Goal: Information Seeking & Learning: Learn about a topic

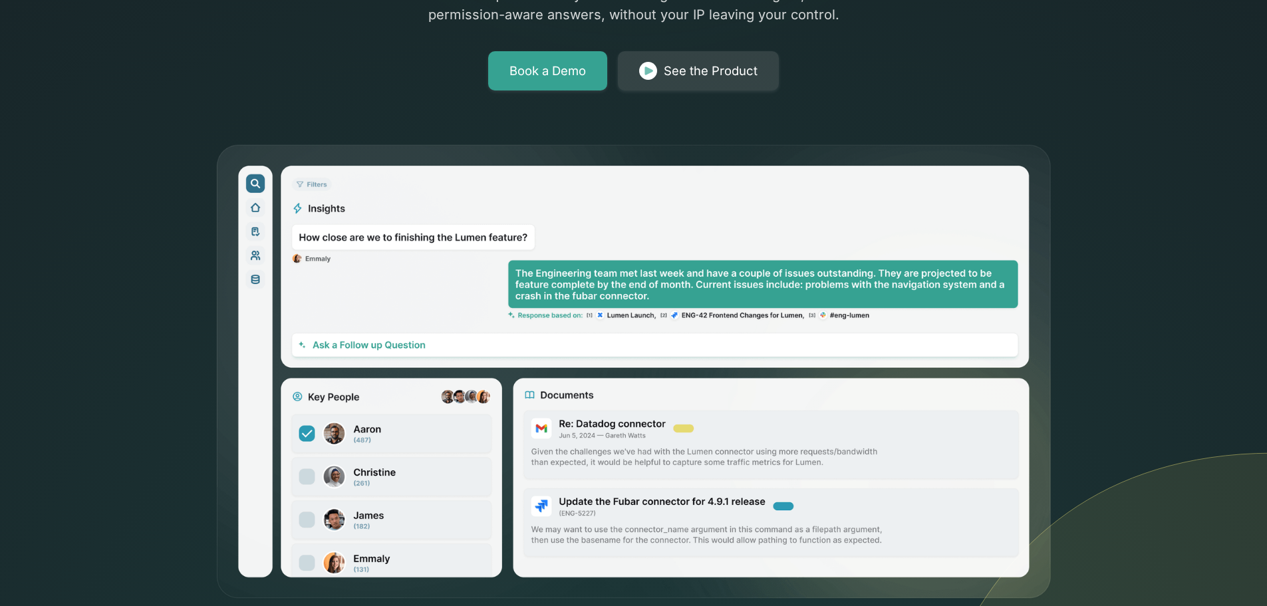
scroll to position [333, 0]
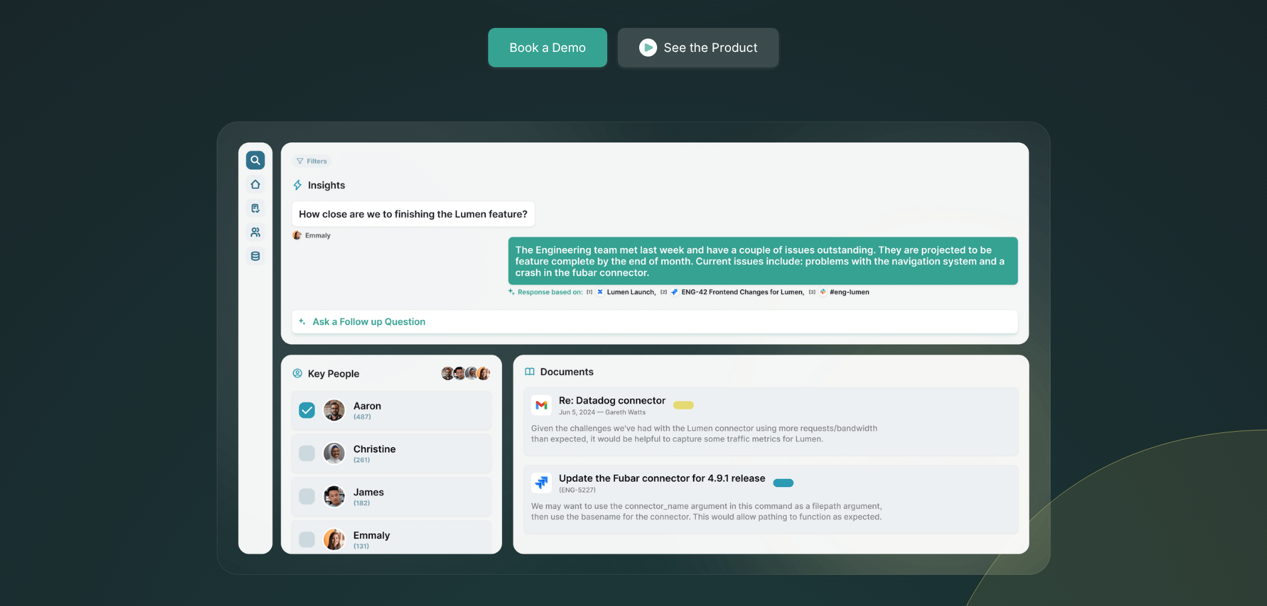
click at [650, 49] on img at bounding box center [648, 48] width 18 height 19
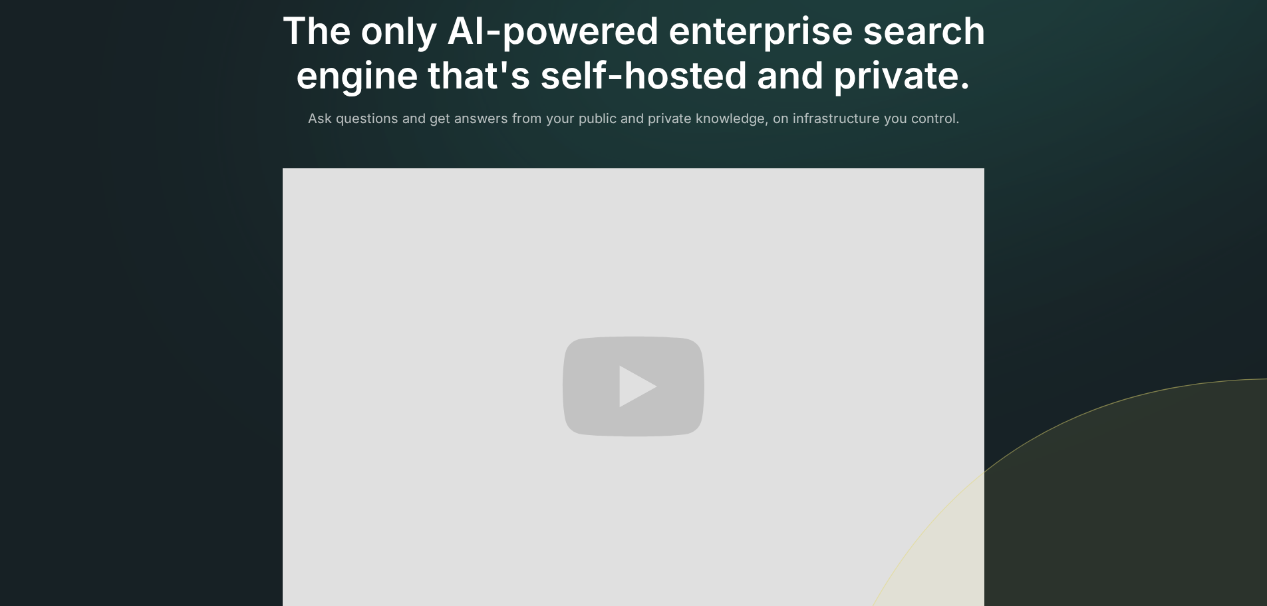
scroll to position [200, 0]
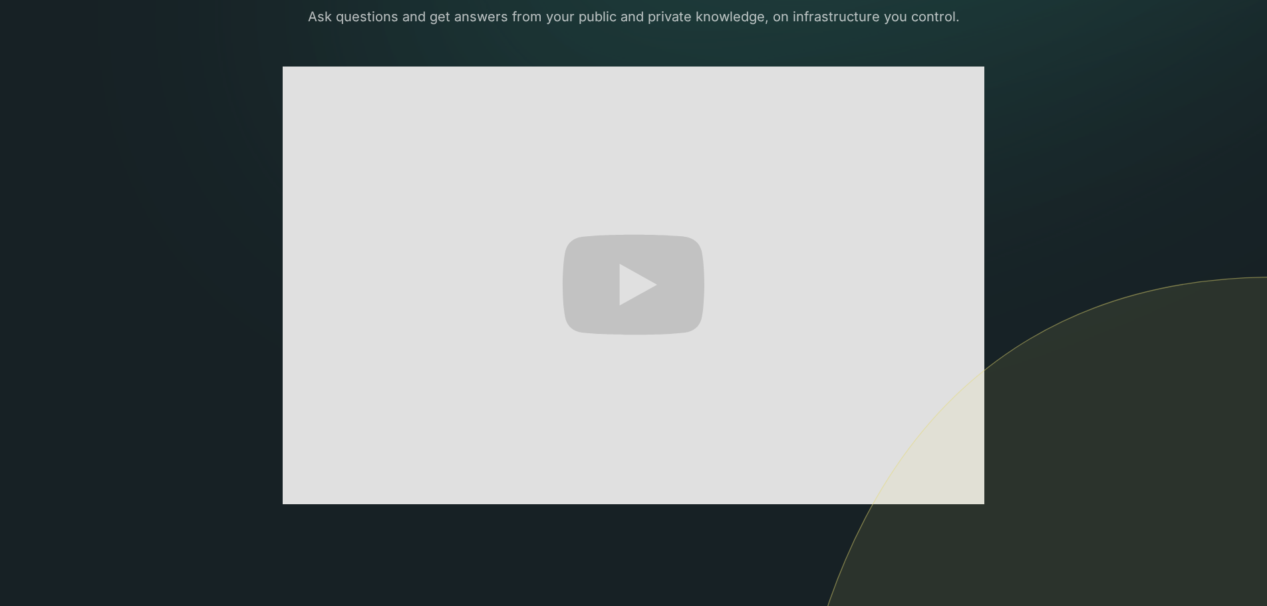
click at [1183, 73] on section "The only AI-powered enterprise search engine that's self-hosted and private. As…" at bounding box center [633, 285] width 1267 height 970
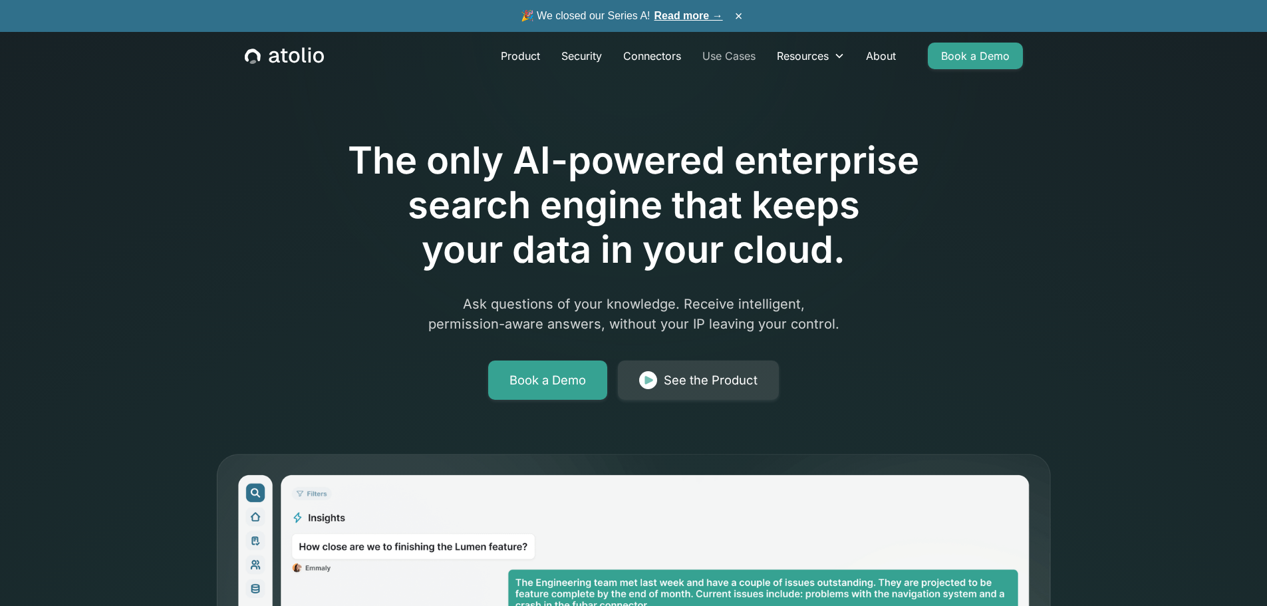
click at [745, 56] on link "Use Cases" at bounding box center [729, 56] width 74 height 27
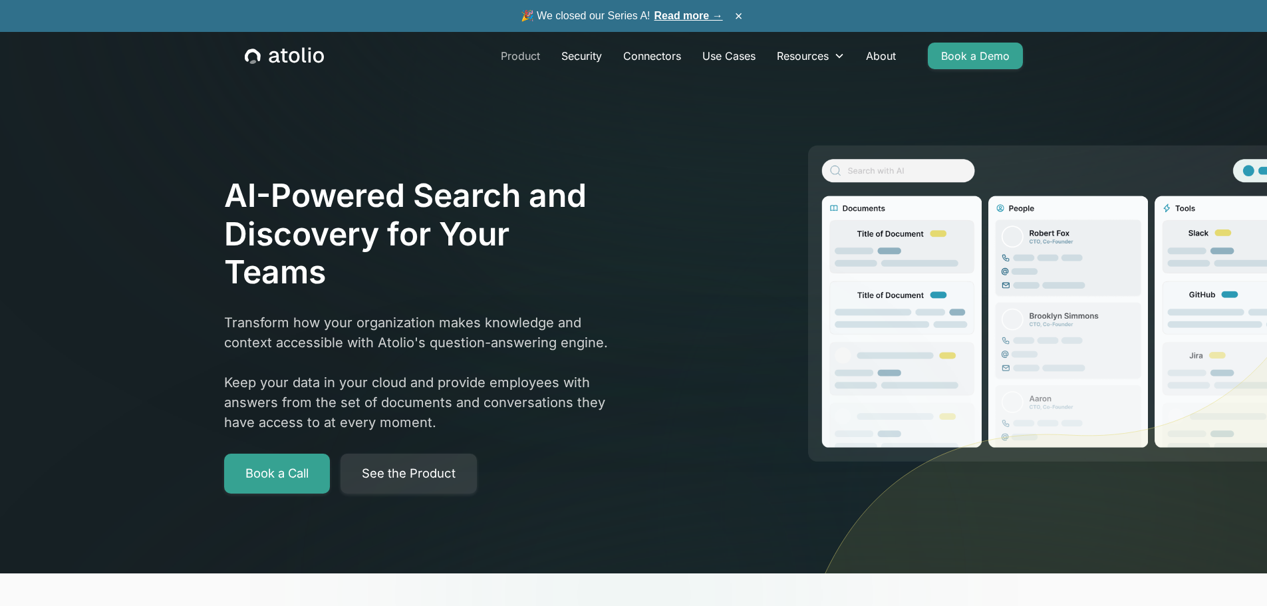
click at [532, 59] on link "Product" at bounding box center [520, 56] width 61 height 27
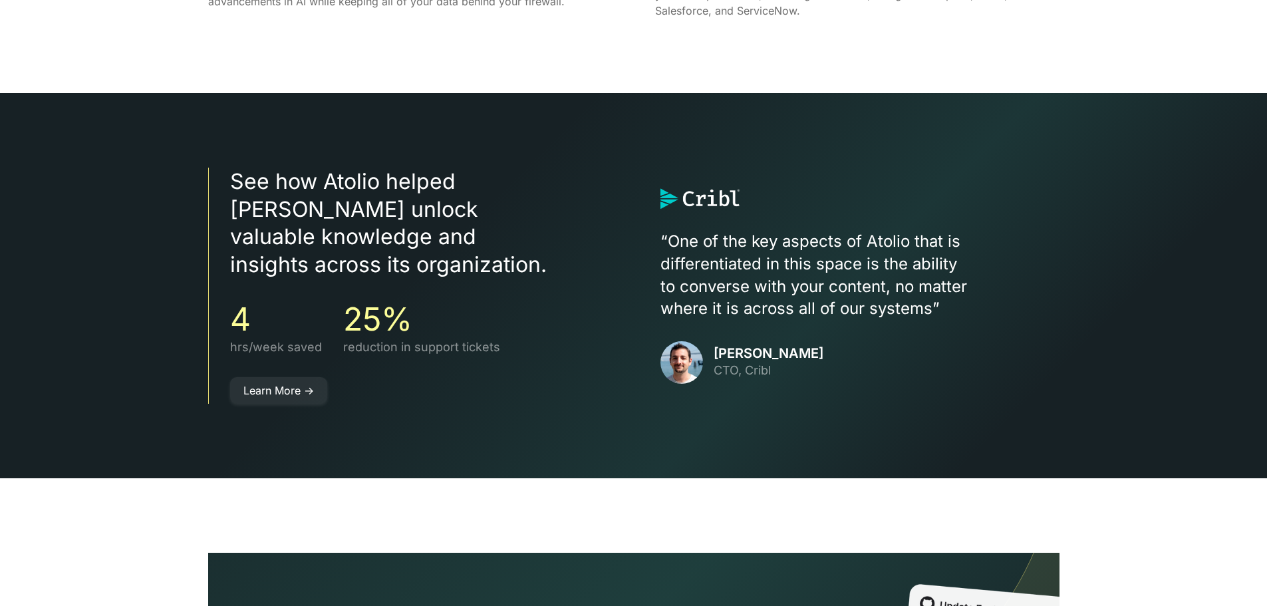
scroll to position [2528, 0]
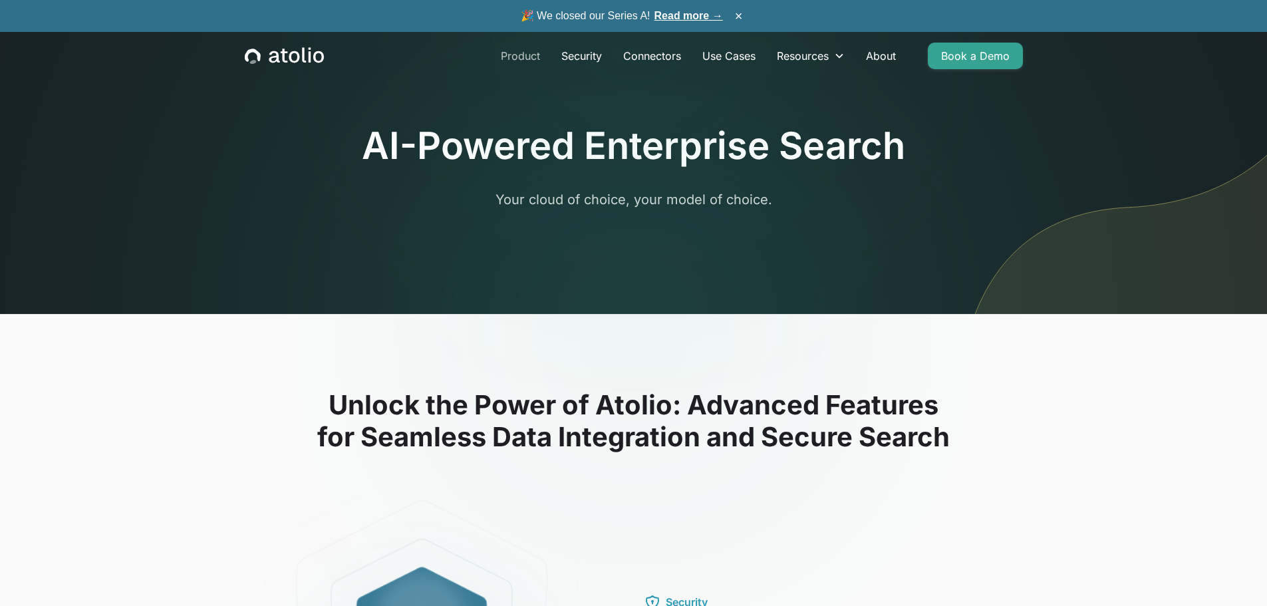
click at [527, 52] on link "Product" at bounding box center [520, 56] width 61 height 27
click at [303, 59] on icon "home" at bounding box center [304, 54] width 4 height 15
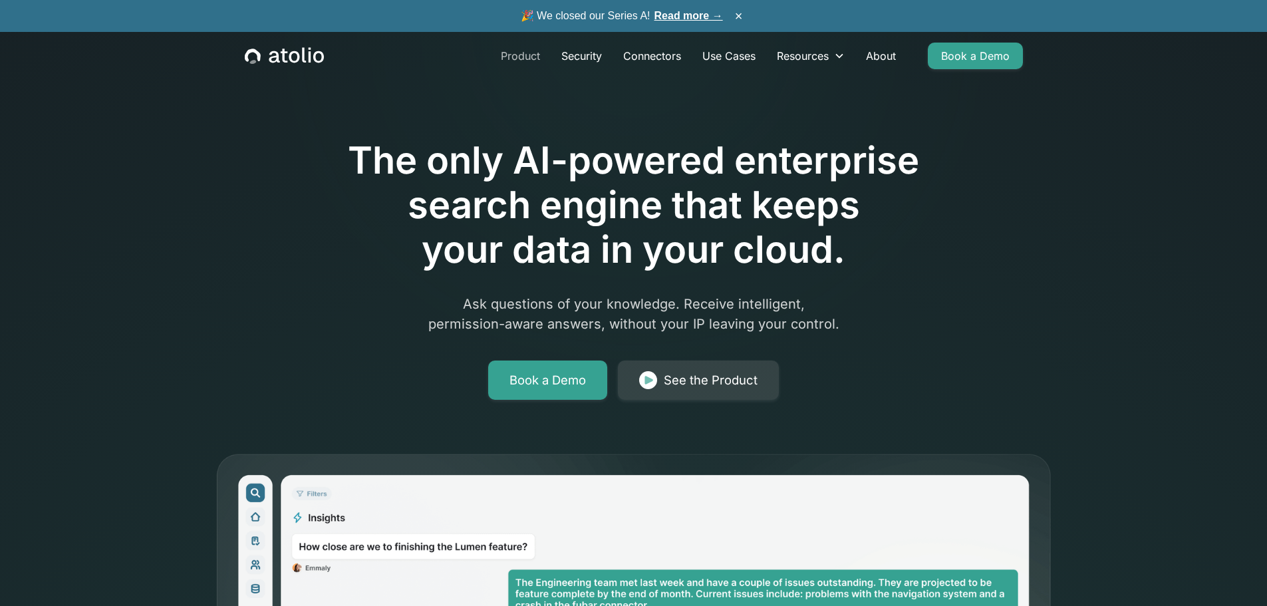
click at [521, 53] on link "Product" at bounding box center [520, 56] width 61 height 27
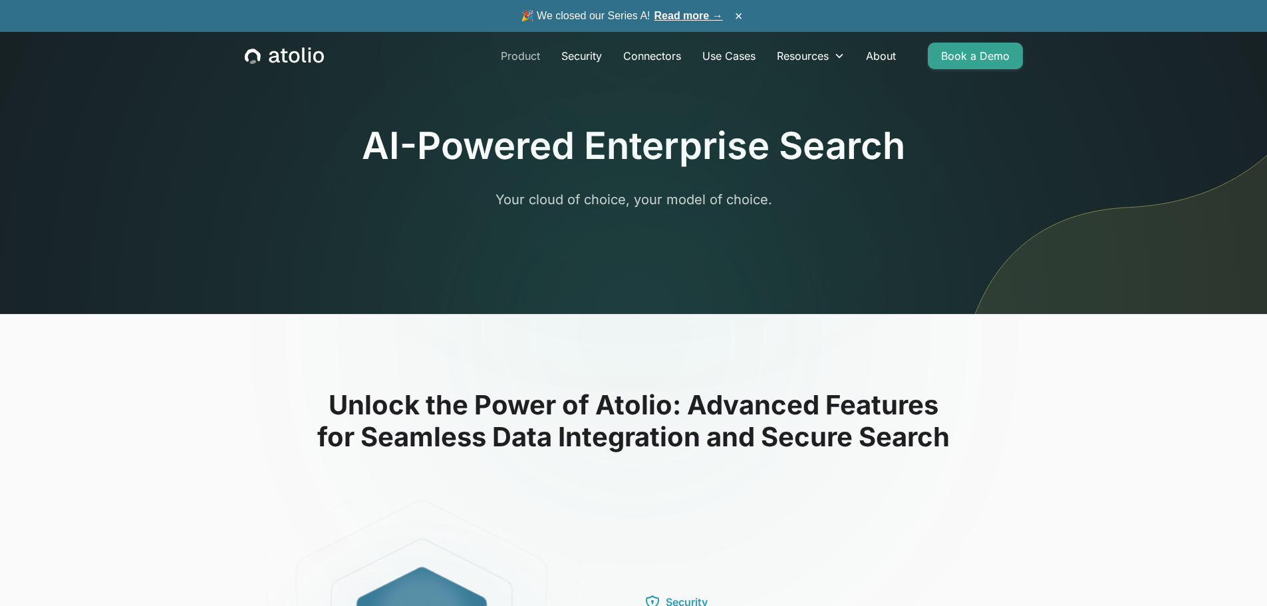
click at [516, 55] on link "Product" at bounding box center [520, 56] width 61 height 27
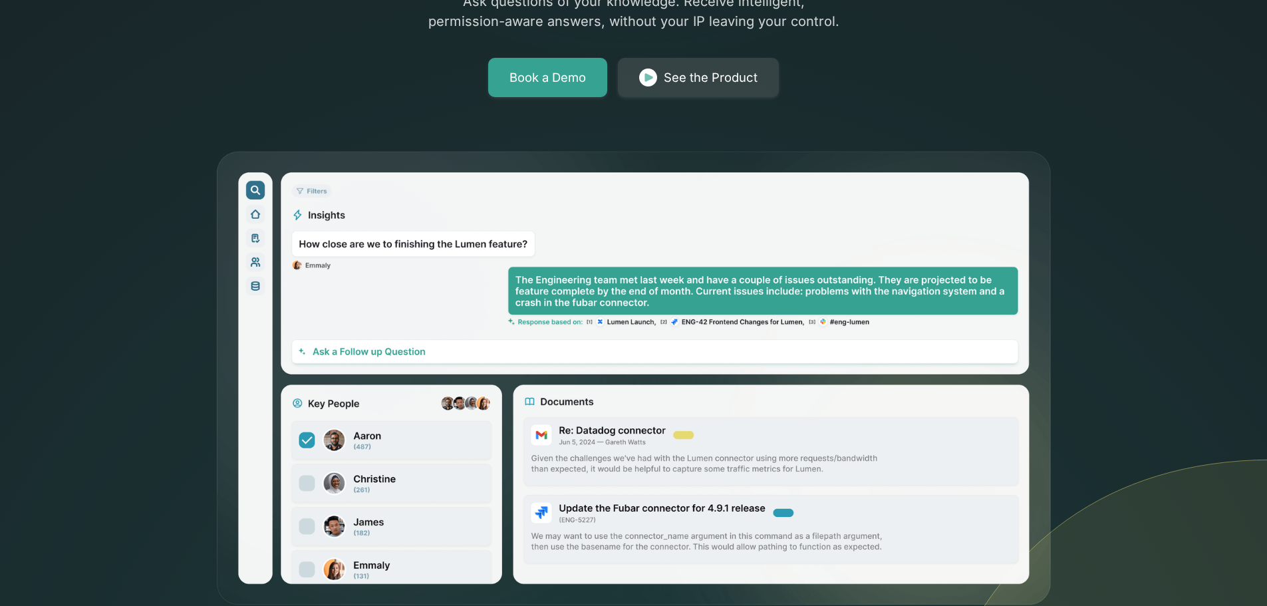
scroll to position [333, 0]
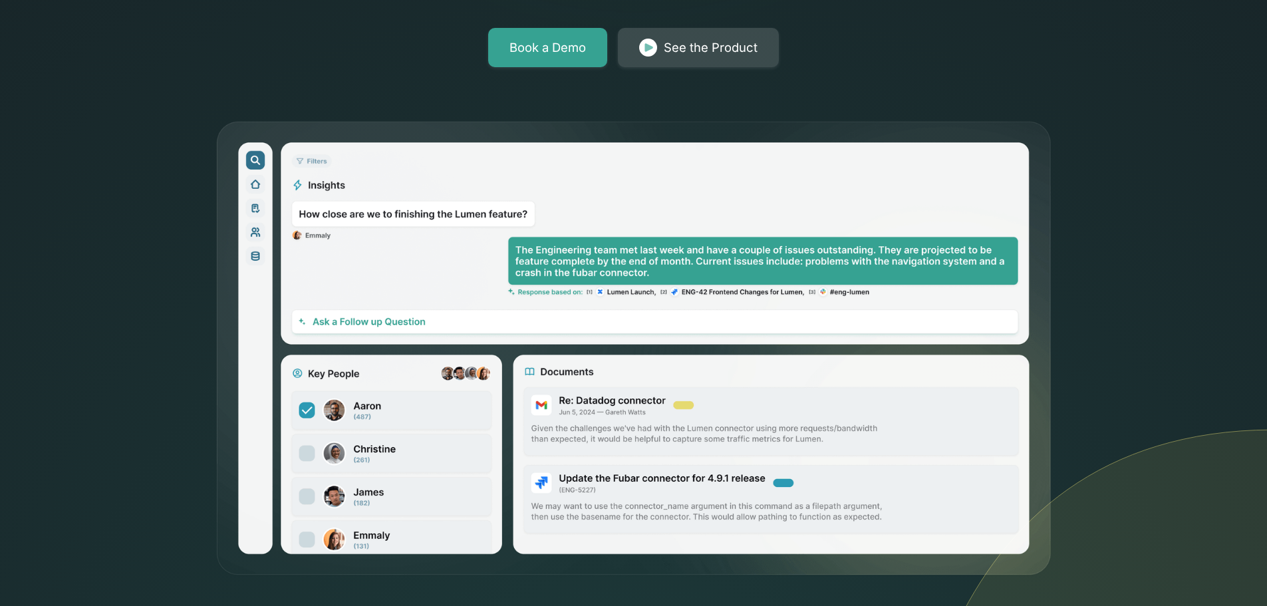
click at [673, 45] on div "See the Product" at bounding box center [711, 48] width 94 height 19
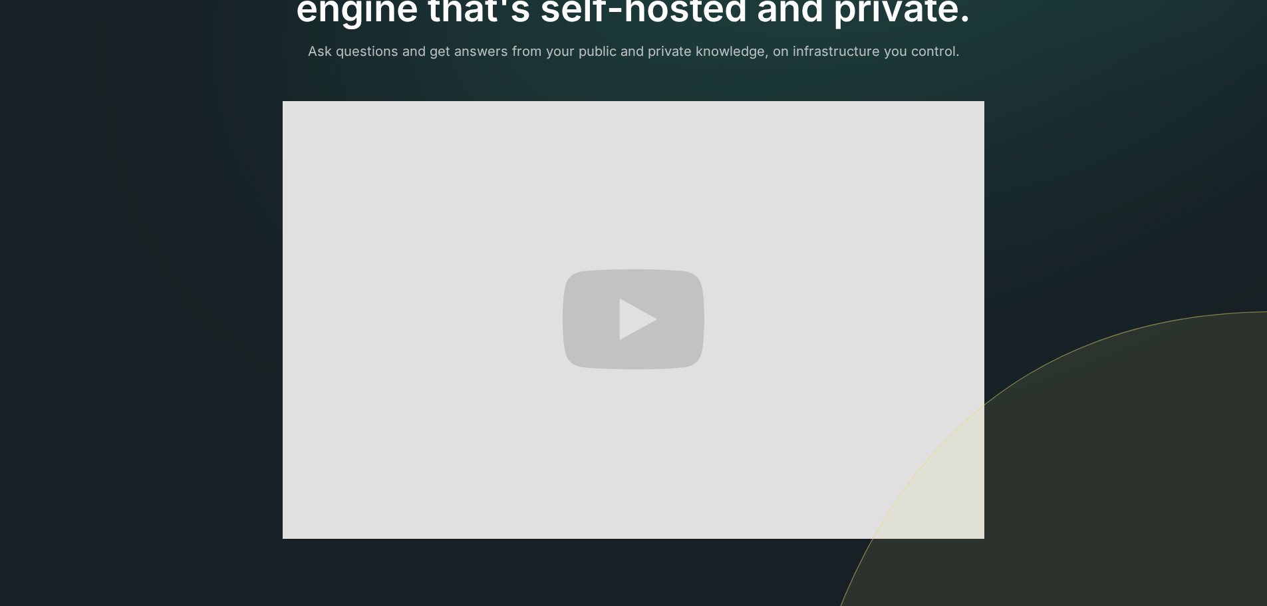
scroll to position [200, 0]
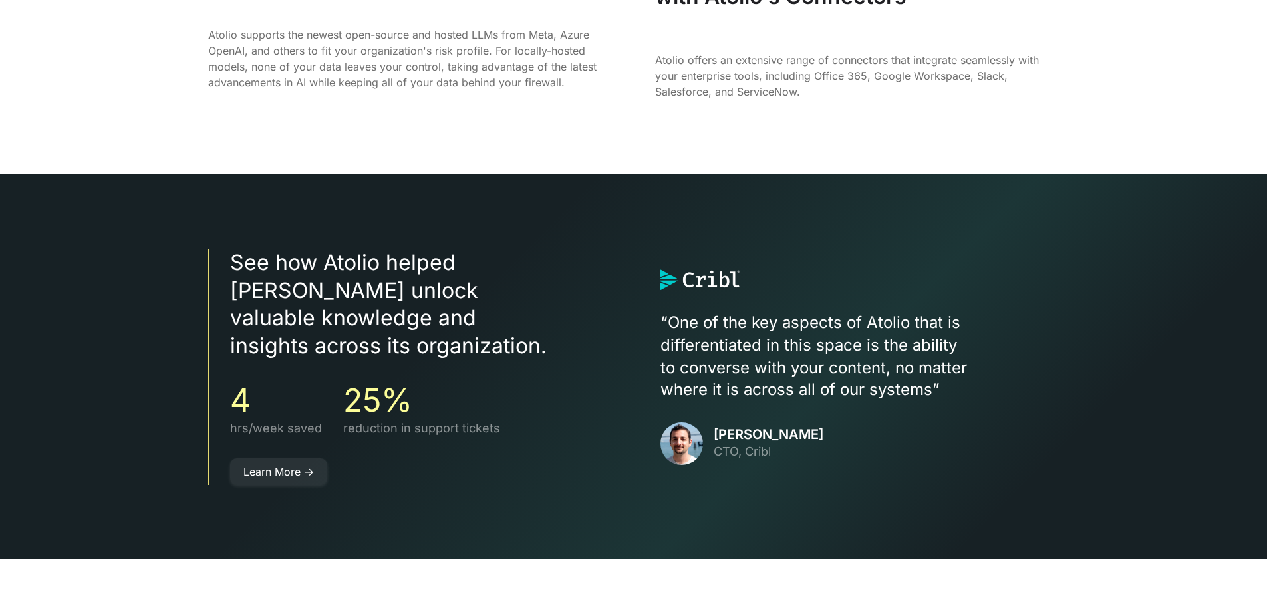
scroll to position [2528, 0]
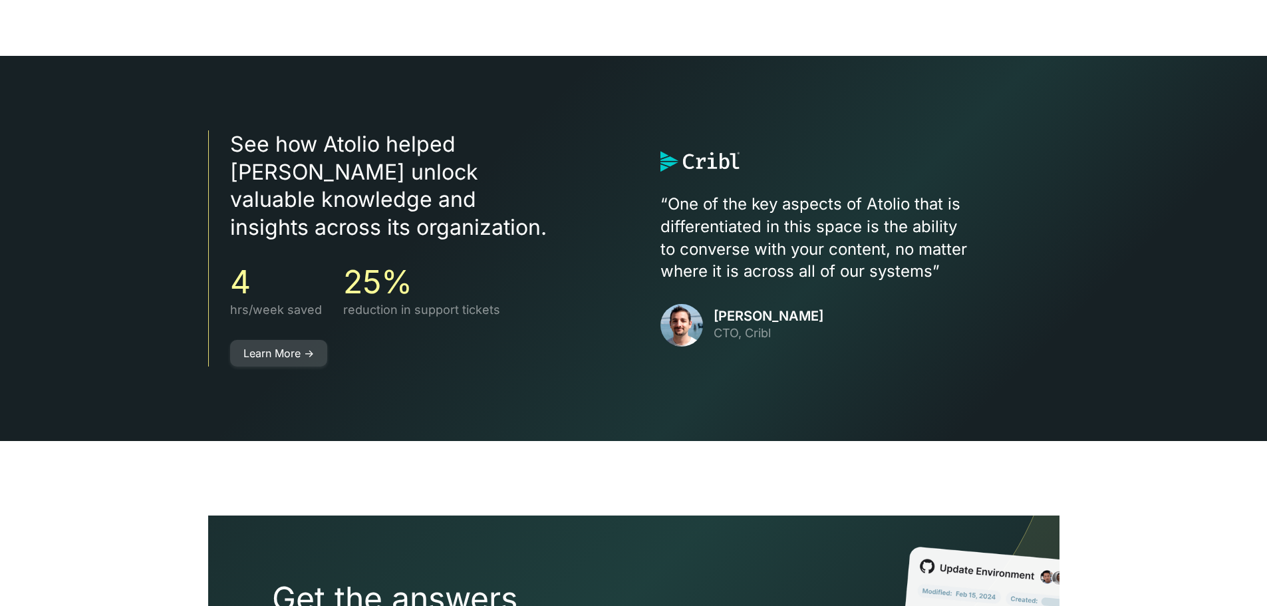
click at [313, 340] on link "Learn More ->" at bounding box center [278, 353] width 97 height 27
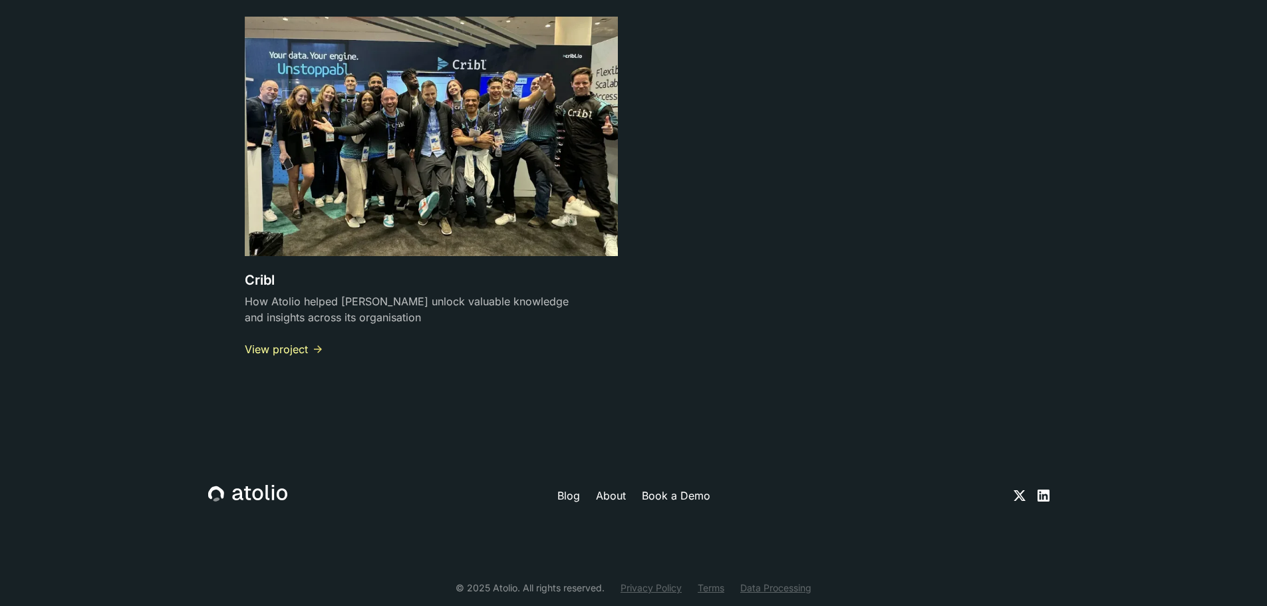
scroll to position [4017, 0]
